Goal: Information Seeking & Learning: Learn about a topic

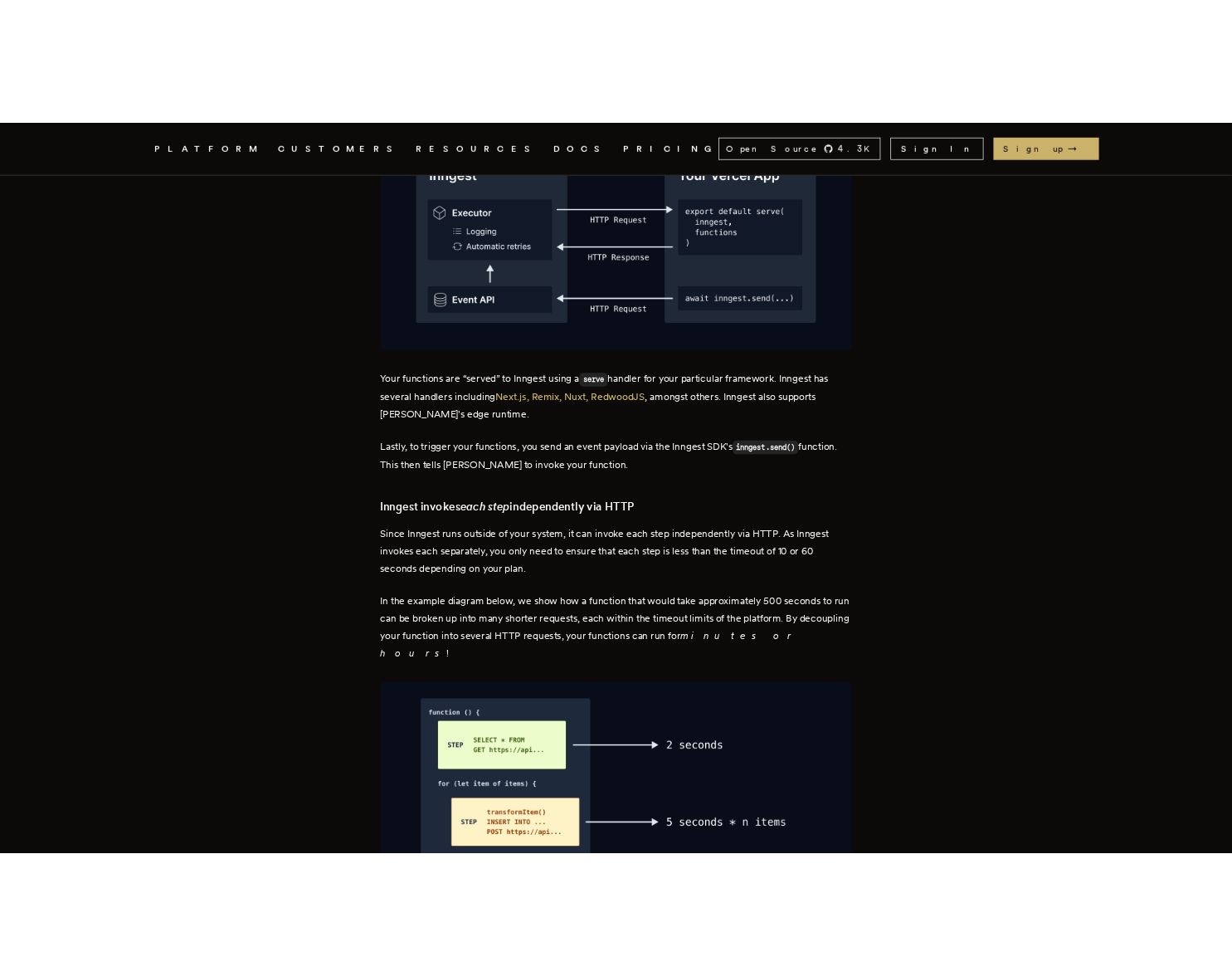
scroll to position [3009, 0]
